Goal: Navigation & Orientation: Find specific page/section

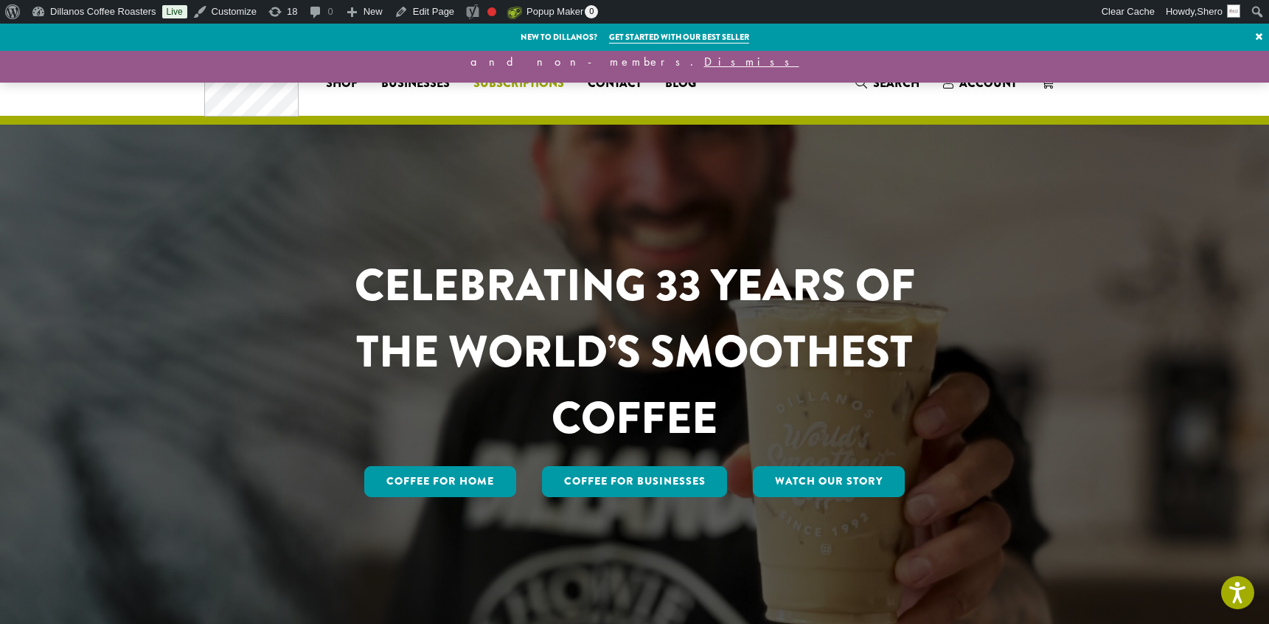
click at [506, 83] on span "Subscriptions" at bounding box center [519, 83] width 91 height 18
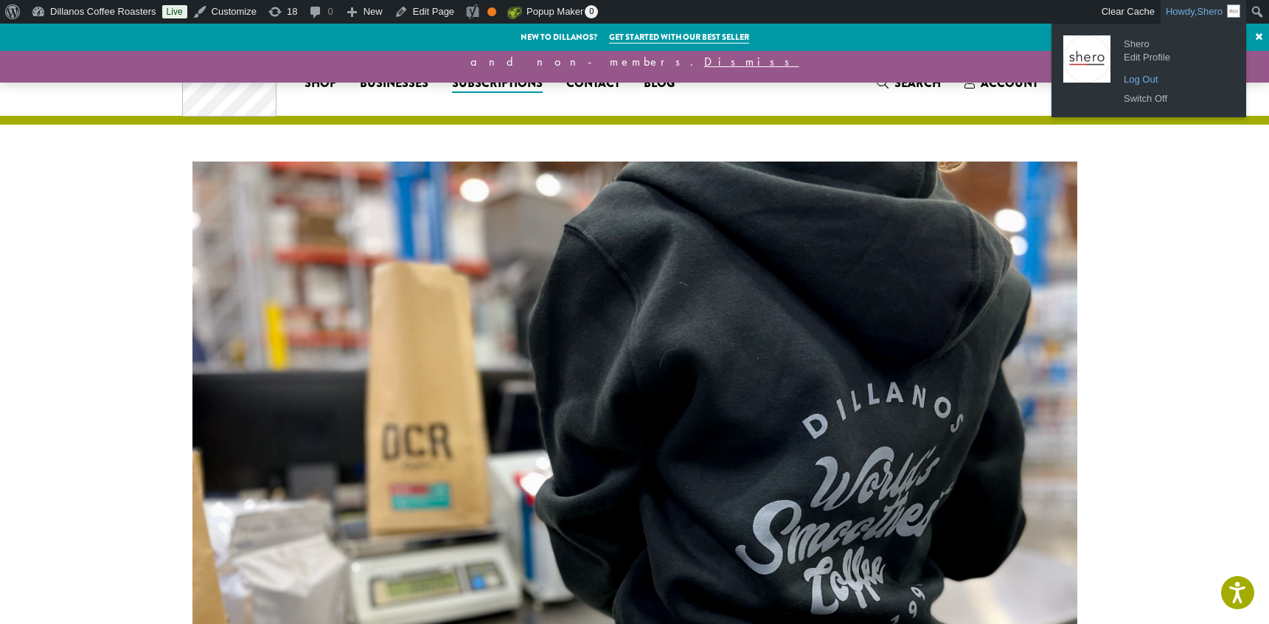
click at [1150, 78] on link "Log Out" at bounding box center [1176, 79] width 118 height 19
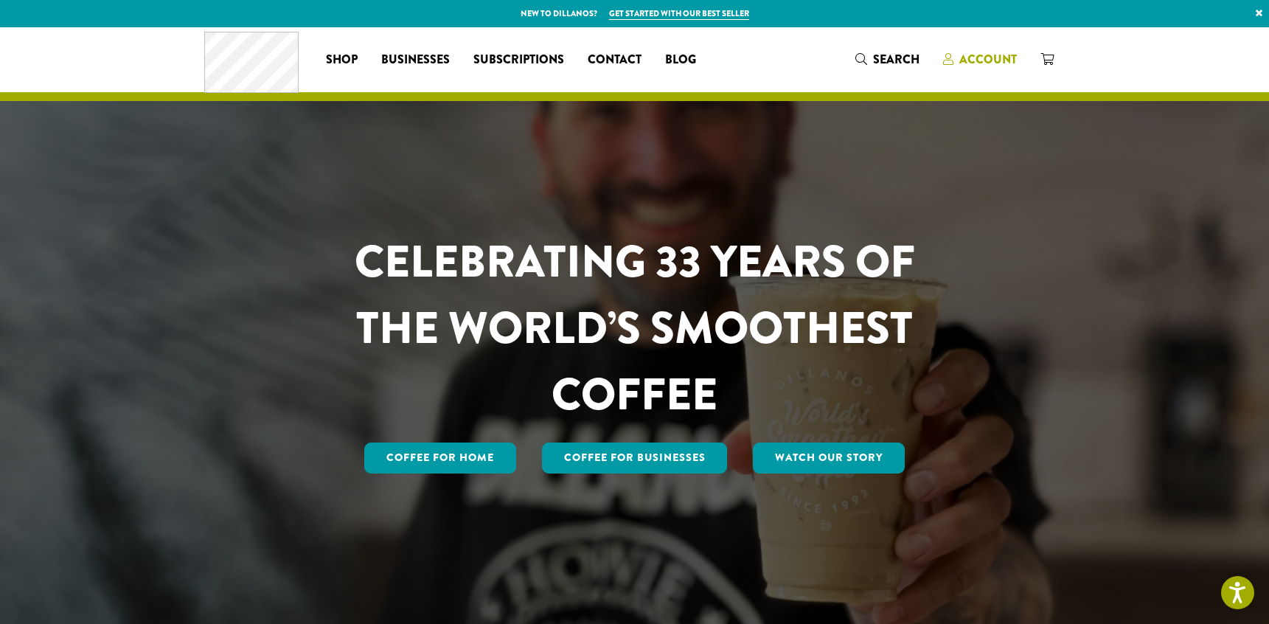
click at [980, 55] on span "Account" at bounding box center [989, 59] width 58 height 17
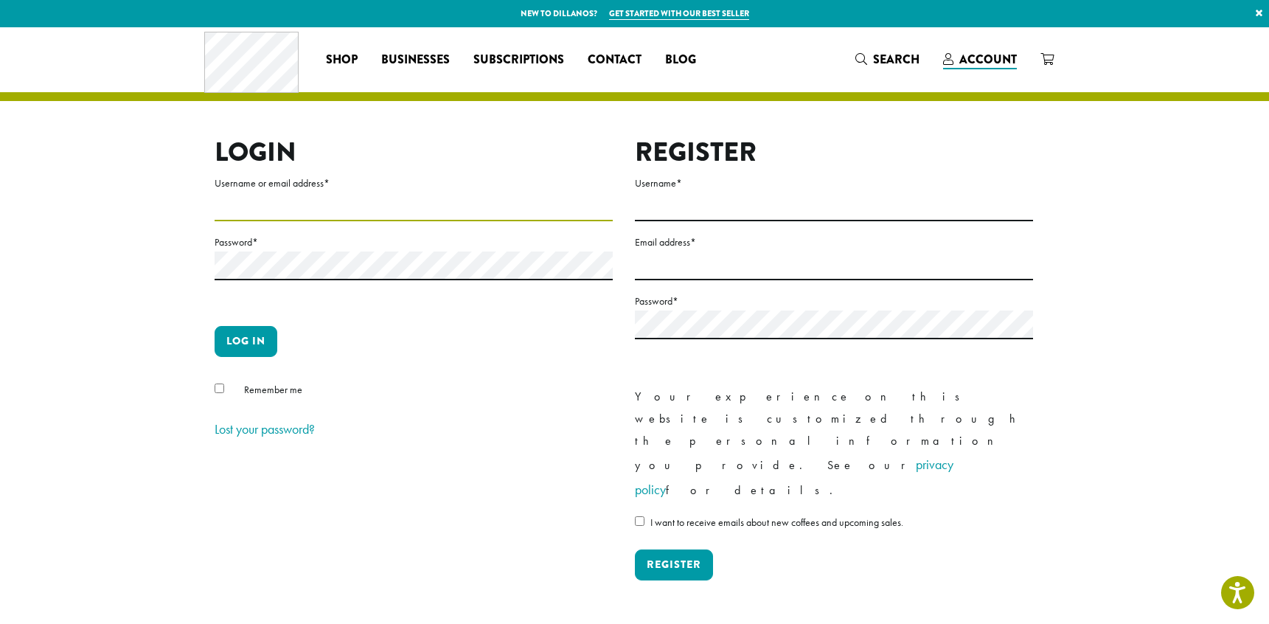
click at [274, 215] on input "Username or email address *" at bounding box center [414, 207] width 398 height 29
type input "**********"
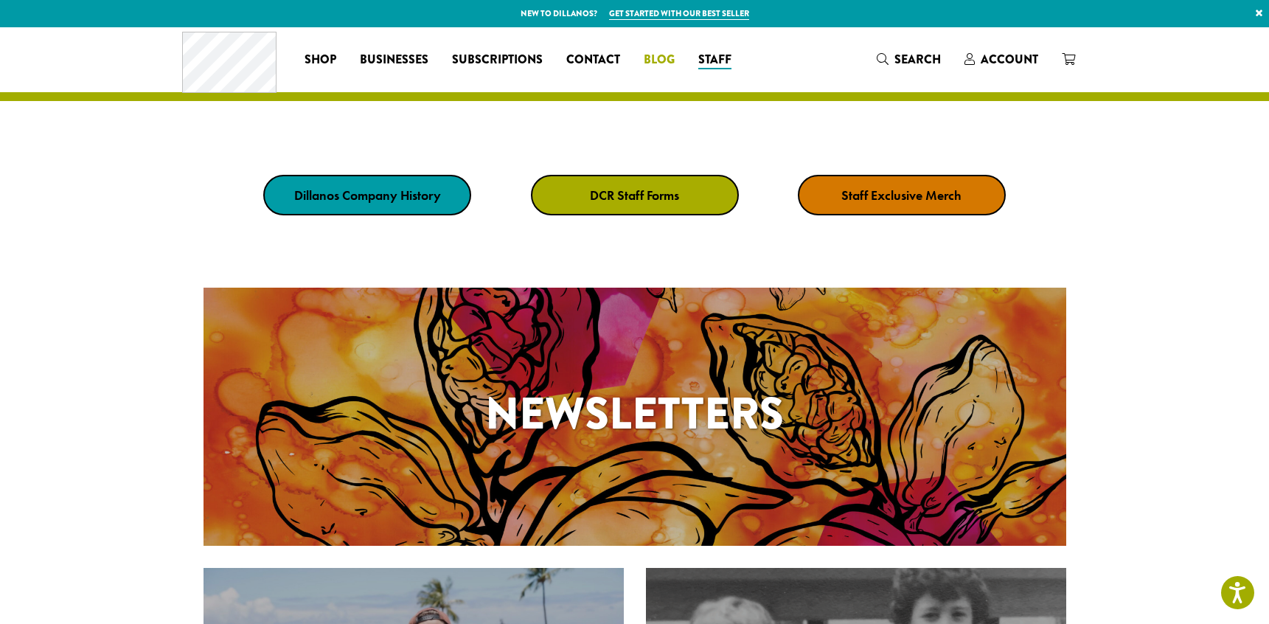
click at [657, 60] on span "Blog" at bounding box center [659, 60] width 31 height 18
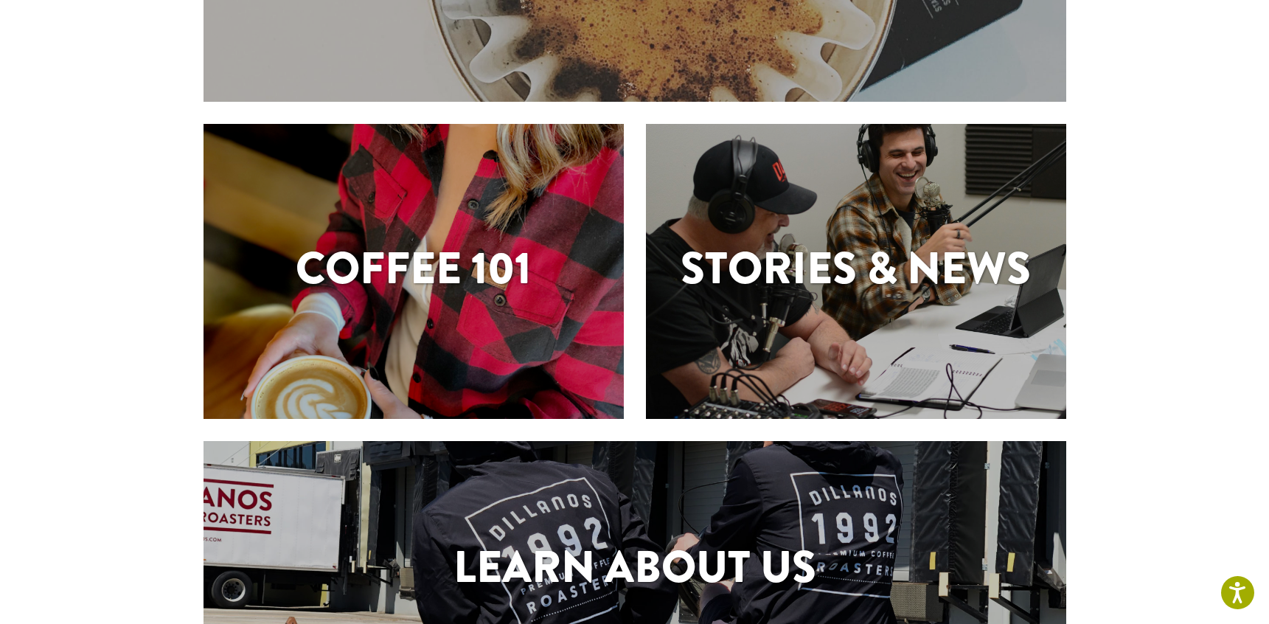
scroll to position [215, 0]
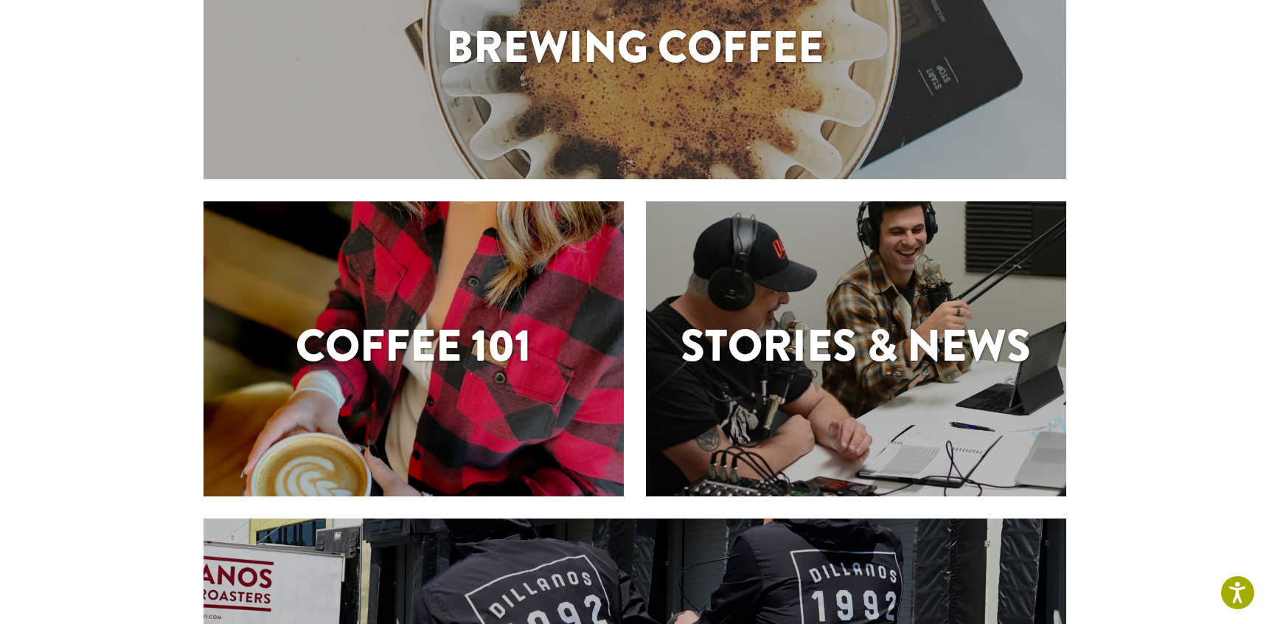
click at [818, 338] on h1 "Stories & News" at bounding box center [856, 346] width 420 height 66
